Goal: Information Seeking & Learning: Learn about a topic

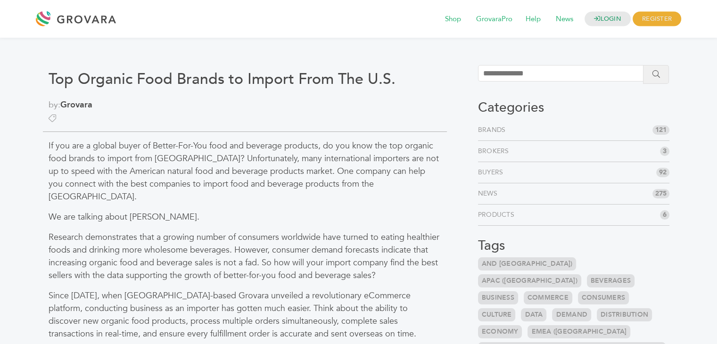
click at [57, 165] on p "If you are a global buyer of Better-For-You food and beverage products, do you …" at bounding box center [245, 172] width 393 height 64
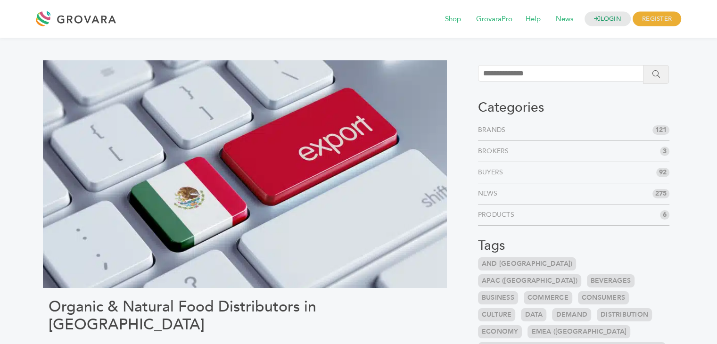
click at [277, 4] on div "LOGIN REGISTER I'm a Buyer I'm a Brand Shop GrovaraPro Help News" at bounding box center [358, 19] width 717 height 38
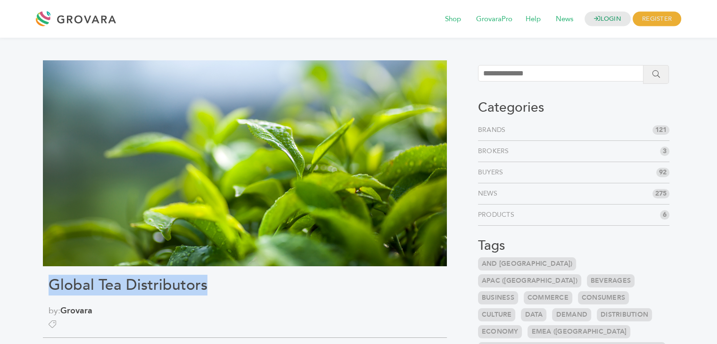
drag, startPoint x: 226, startPoint y: 283, endPoint x: 50, endPoint y: 271, distance: 176.7
copy h1 "Global Tea Distributors"
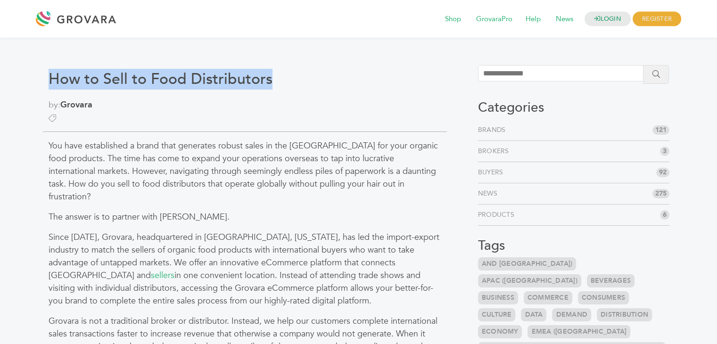
drag, startPoint x: 282, startPoint y: 68, endPoint x: 51, endPoint y: 73, distance: 231.4
copy h1 "How to Sell to Food Distributors"
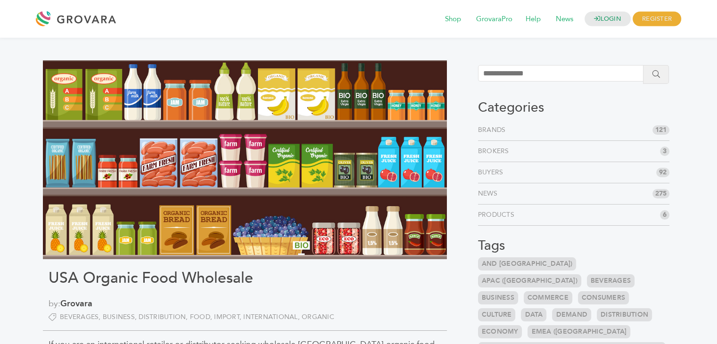
click at [46, 206] on img at bounding box center [245, 159] width 404 height 199
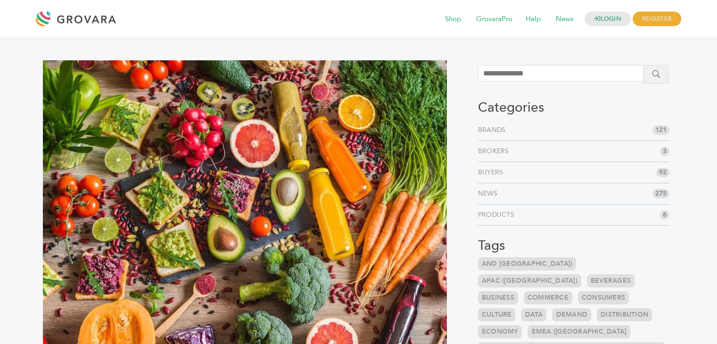
drag, startPoint x: 38, startPoint y: 198, endPoint x: 224, endPoint y: 215, distance: 186.9
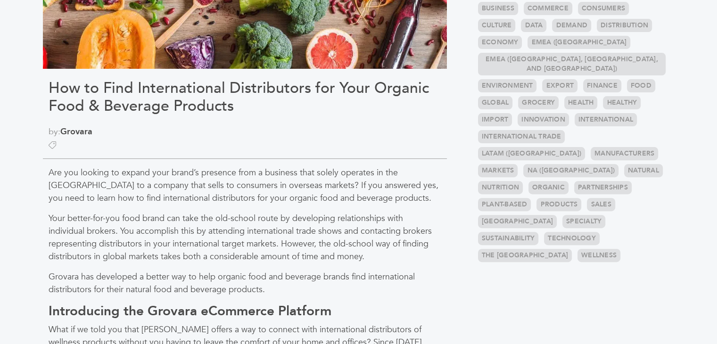
scroll to position [291, 0]
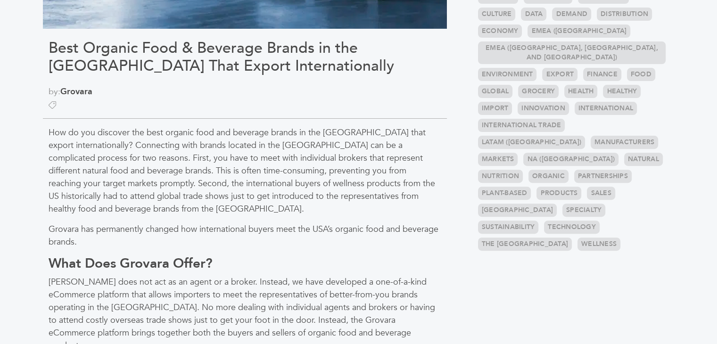
scroll to position [269, 0]
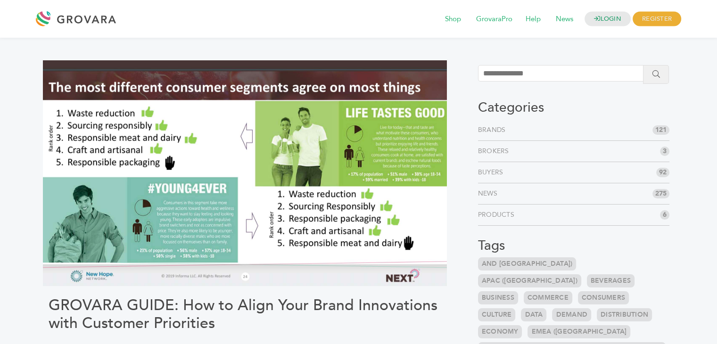
click at [78, 131] on img at bounding box center [245, 173] width 404 height 226
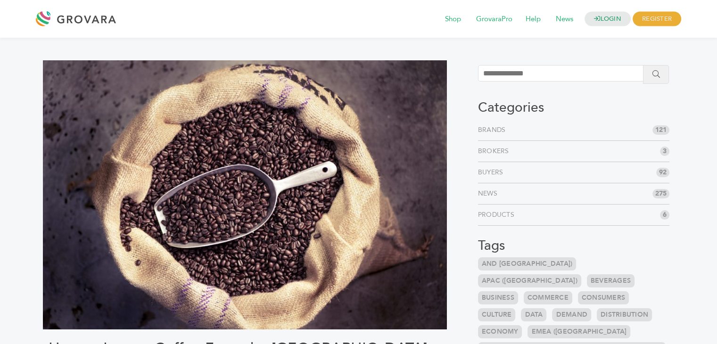
click at [302, 16] on div "LOGIN REGISTER I'm a Buyer I'm a Brand Shop GrovaraPro Help News" at bounding box center [401, 19] width 560 height 23
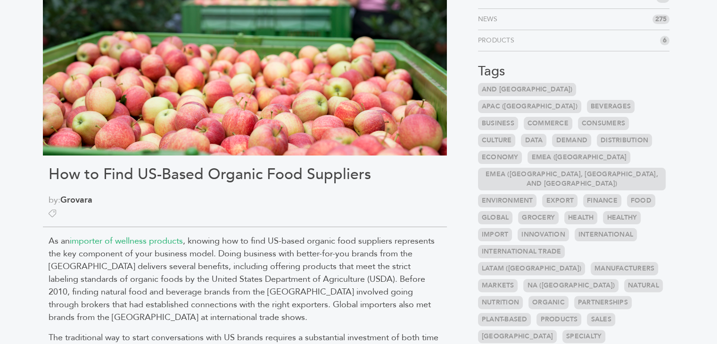
scroll to position [178, 0]
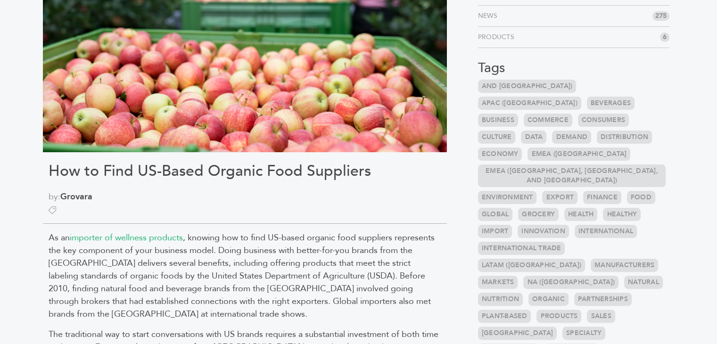
click at [292, 173] on h1 "How to Find US-Based Organic Food Suppliers" at bounding box center [245, 171] width 393 height 18
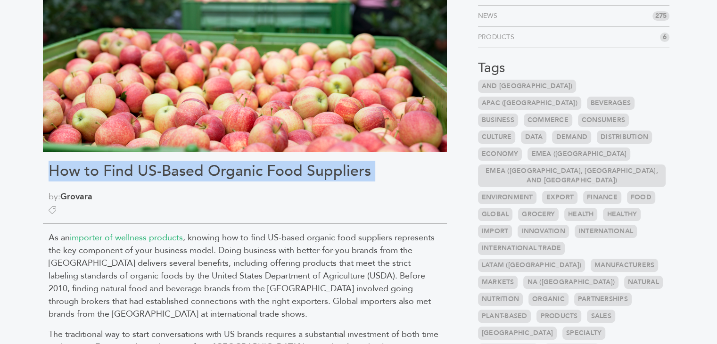
click at [292, 173] on h1 "How to Find US-Based Organic Food Suppliers" at bounding box center [245, 171] width 393 height 18
copy div "How to Find US-Based Organic Food Suppliers"
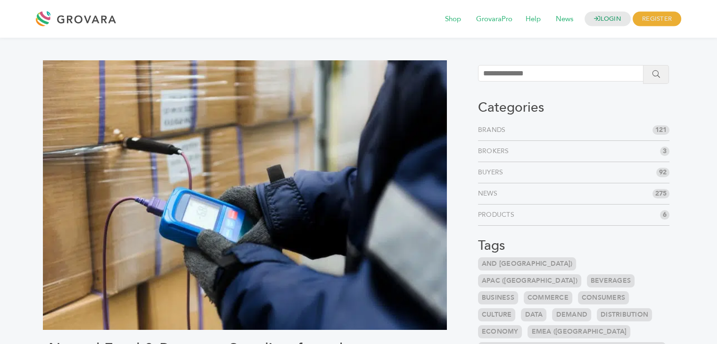
click at [67, 123] on img at bounding box center [245, 195] width 404 height 270
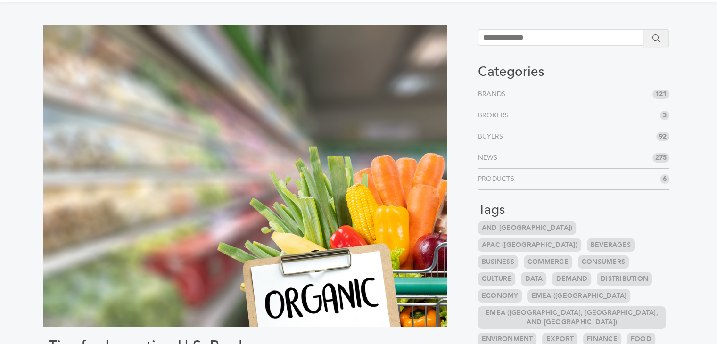
scroll to position [39, 0]
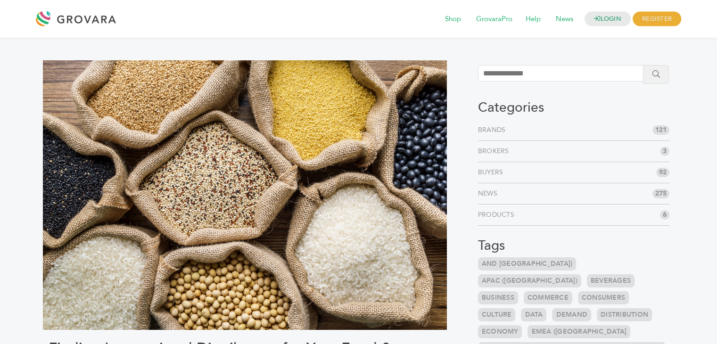
click at [91, 102] on img at bounding box center [245, 195] width 404 height 270
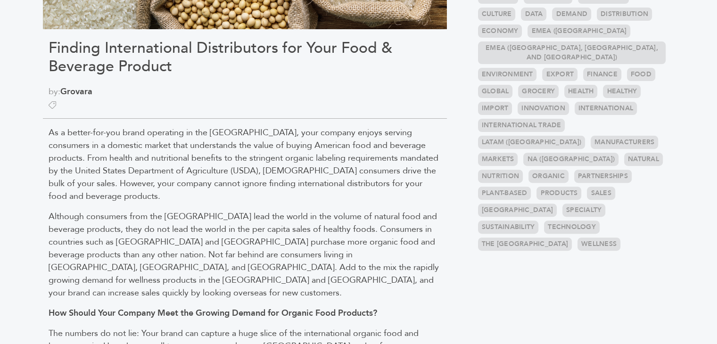
scroll to position [274, 0]
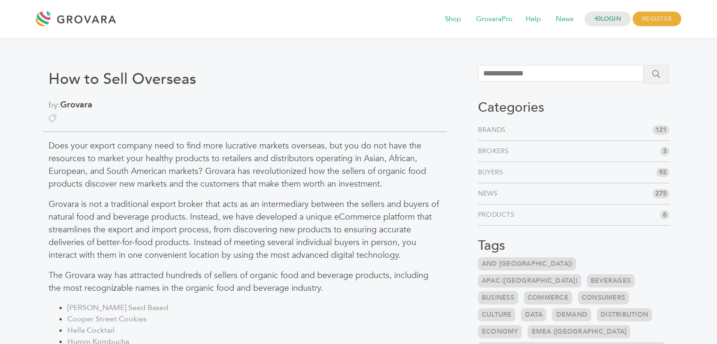
click at [86, 219] on p "Grovara is not a traditional export broker that acts as an intermediary between…" at bounding box center [245, 230] width 393 height 64
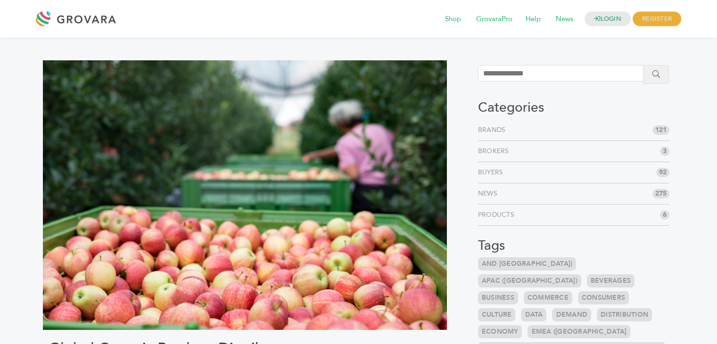
click at [290, 170] on img at bounding box center [245, 195] width 404 height 270
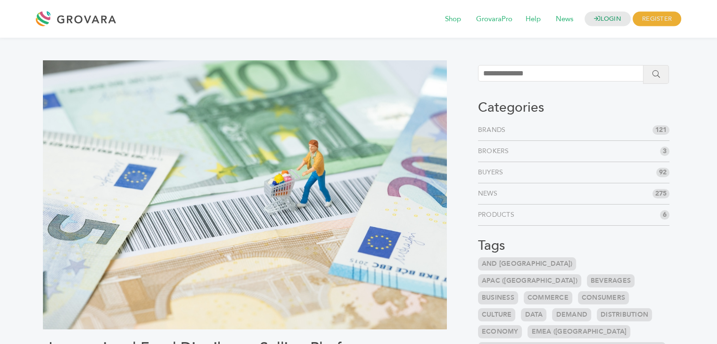
click at [75, 176] on img at bounding box center [245, 194] width 404 height 269
click at [403, 343] on h1 "International Food Distributor Selling Platform" at bounding box center [245, 348] width 393 height 18
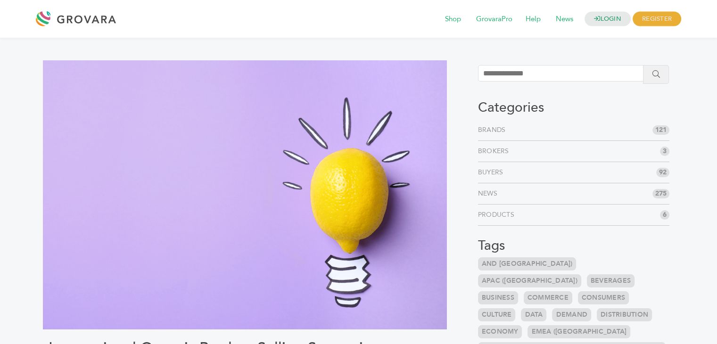
click at [57, 162] on img at bounding box center [245, 194] width 404 height 269
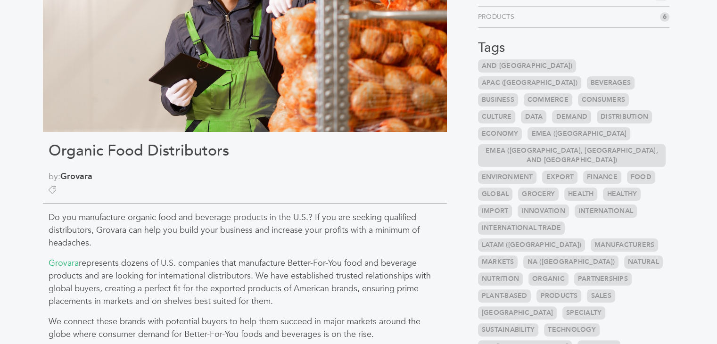
scroll to position [200, 0]
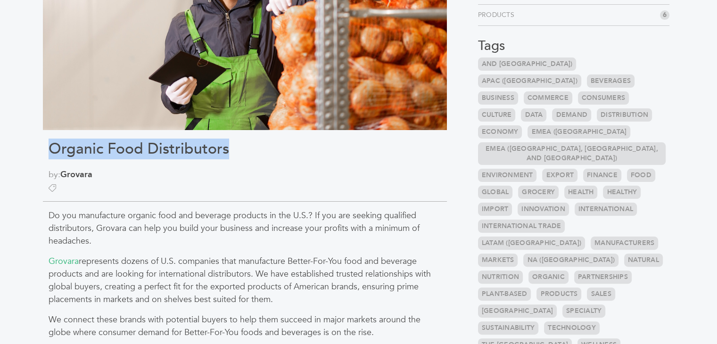
drag, startPoint x: 229, startPoint y: 155, endPoint x: 48, endPoint y: 137, distance: 181.8
click at [48, 137] on div "Organic Food Distributors by: Grovara Do you manufacture organic food and bever…" at bounding box center [245, 299] width 404 height 878
copy h1 "Organic Food Distributors"
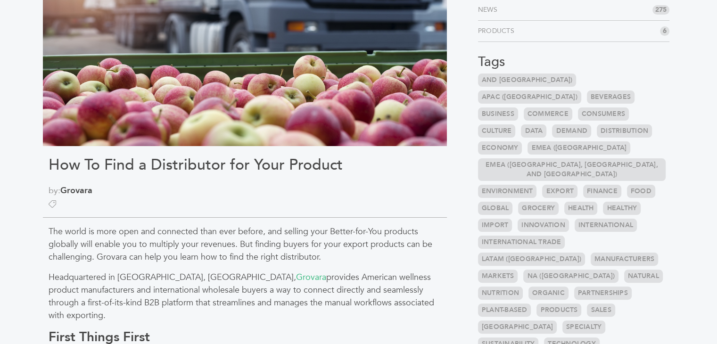
scroll to position [189, 0]
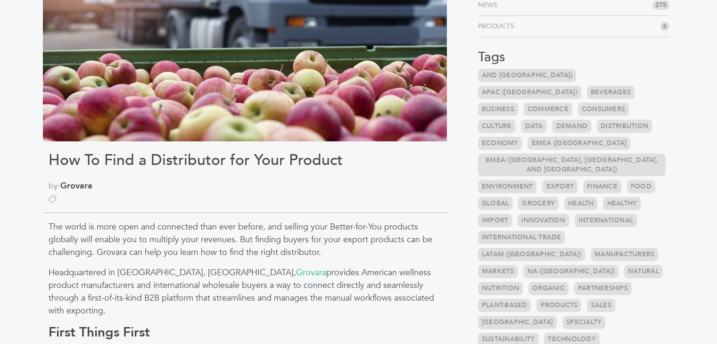
click at [241, 159] on h1 "How To Find a Distributor for Your Product" at bounding box center [245, 160] width 393 height 18
click at [192, 159] on h1 "How To Find a Distributor for Your Product" at bounding box center [245, 160] width 393 height 18
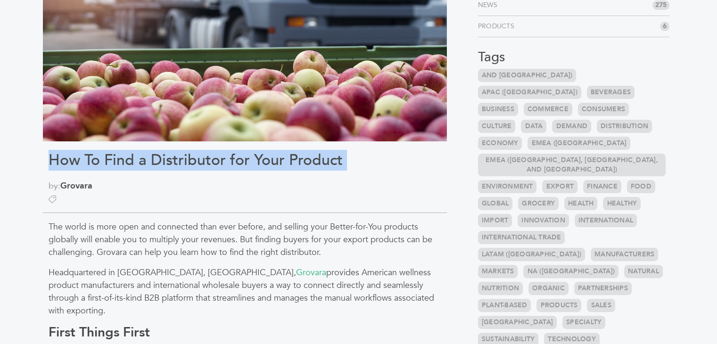
click at [192, 159] on h1 "How To Find a Distributor for Your Product" at bounding box center [245, 160] width 393 height 18
copy div "How To Find a Distributor for Your Product"
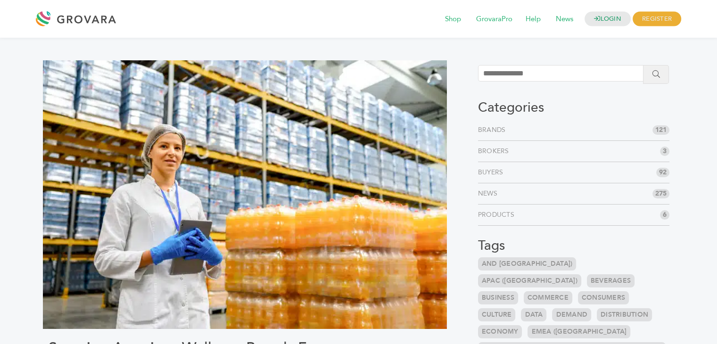
click at [72, 171] on img at bounding box center [245, 194] width 404 height 269
